Goal: Task Accomplishment & Management: Manage account settings

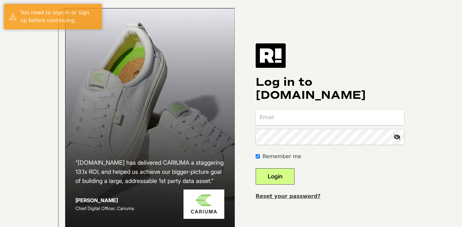
click at [338, 123] on input "email" at bounding box center [330, 118] width 148 height 16
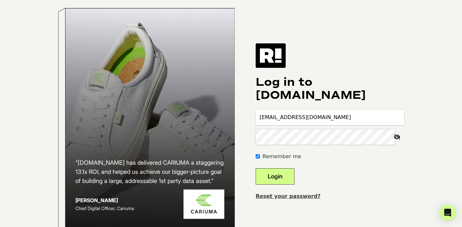
drag, startPoint x: 339, startPoint y: 121, endPoint x: 267, endPoint y: 121, distance: 71.8
click at [267, 121] on input "maddierw1@icloud.com" at bounding box center [330, 118] width 148 height 16
type input "mward@gabrielny.com"
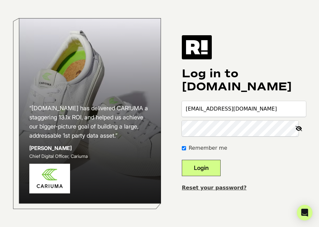
click at [220, 168] on button "Login" at bounding box center [201, 168] width 39 height 16
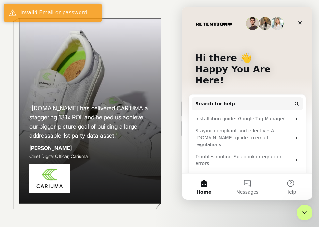
click at [305, 4] on div "“[DOMAIN_NAME] has delivered CARIUMA a staggering 13.1x ROI, and helped us achi…" at bounding box center [159, 113] width 319 height 227
click at [301, 23] on icon "Close" at bounding box center [301, 23] width 4 height 4
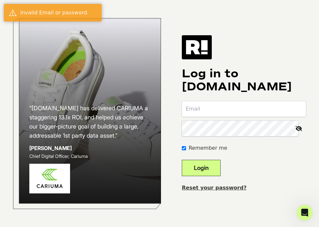
click at [242, 110] on input "email" at bounding box center [244, 109] width 124 height 16
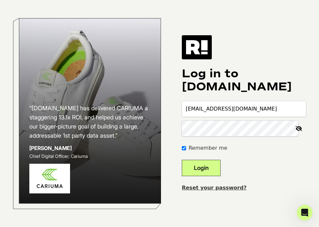
type input "mward@gabrielny.com"
click at [246, 90] on h1 "Log in to Retention.com" at bounding box center [244, 80] width 124 height 26
click at [211, 169] on button "Login" at bounding box center [201, 168] width 39 height 16
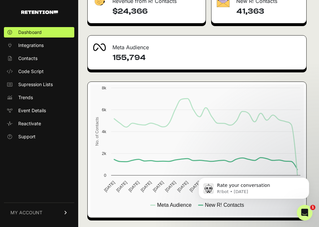
scroll to position [806, 0]
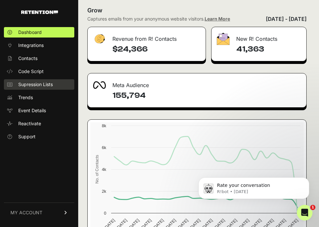
click at [40, 84] on span "Supression Lists" at bounding box center [35, 84] width 35 height 7
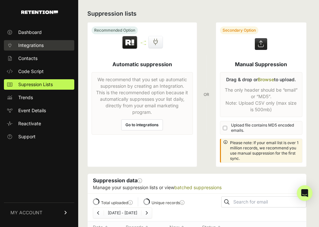
click at [38, 44] on span "Integrations" at bounding box center [30, 45] width 25 height 7
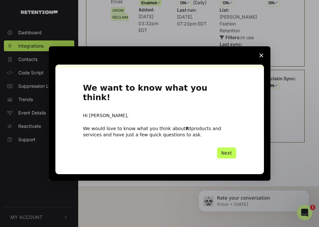
click at [230, 152] on button "Next" at bounding box center [226, 153] width 19 height 11
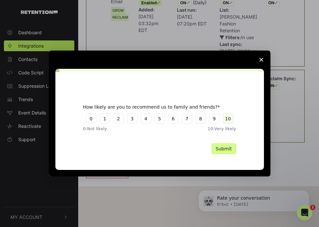
drag, startPoint x: 230, startPoint y: 152, endPoint x: 230, endPoint y: 116, distance: 36.2
click at [230, 116] on div "How likely are you to recommend us to family and friends? 0 1 2 3 4 5 6 7 8 9 1…" at bounding box center [159, 121] width 153 height 67
click at [230, 119] on button "10" at bounding box center [228, 118] width 10 height 10
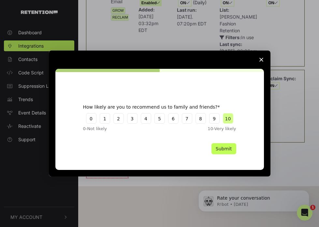
click at [229, 149] on button "Submit" at bounding box center [224, 148] width 25 height 11
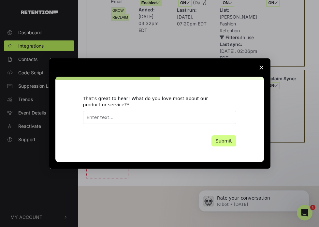
click at [226, 116] on input "Enter text..." at bounding box center [159, 117] width 153 height 13
type input "P"
type input "Does what it says it does!"
click at [227, 141] on button "Submit" at bounding box center [224, 140] width 25 height 11
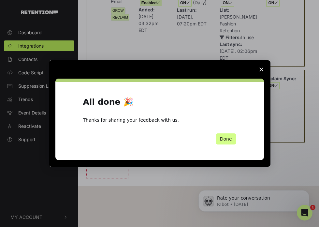
click at [261, 70] on polygon "Close survey" at bounding box center [262, 70] width 4 height 4
